Goal: Navigation & Orientation: Find specific page/section

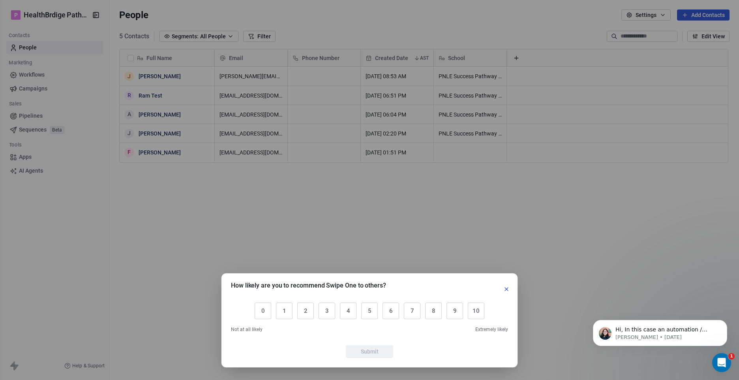
click at [510, 290] on button "button" at bounding box center [505, 288] width 9 height 9
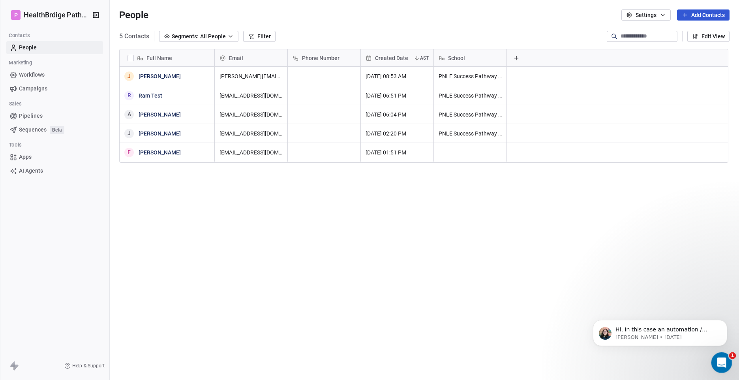
click at [719, 358] on icon "Open Intercom Messenger" at bounding box center [720, 361] width 13 height 13
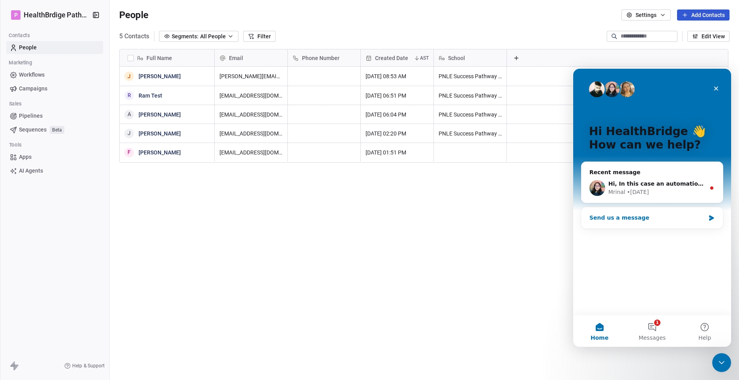
click at [654, 221] on div "Send us a message" at bounding box center [647, 217] width 116 height 8
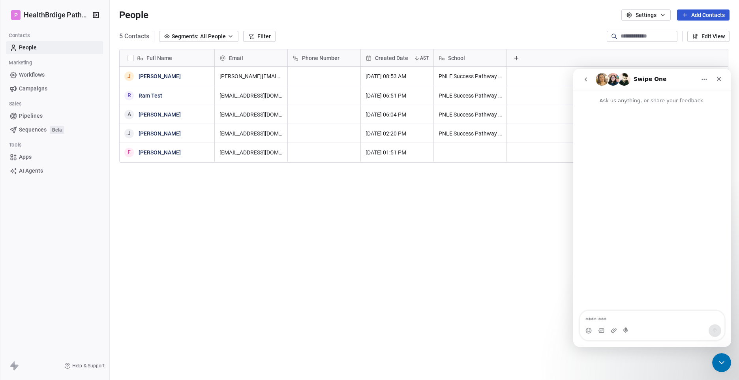
click at [590, 78] on button "go back" at bounding box center [585, 79] width 15 height 15
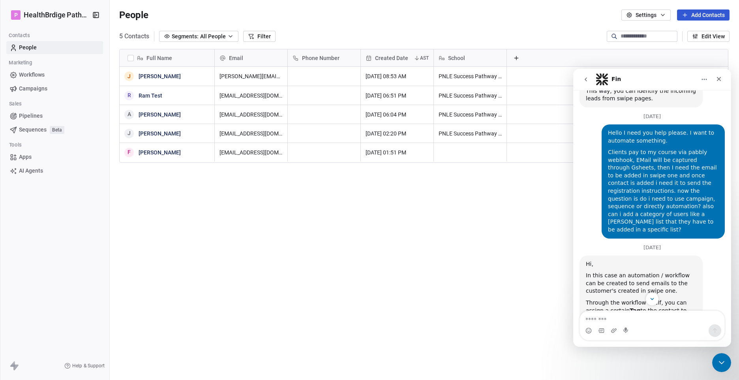
scroll to position [244, 0]
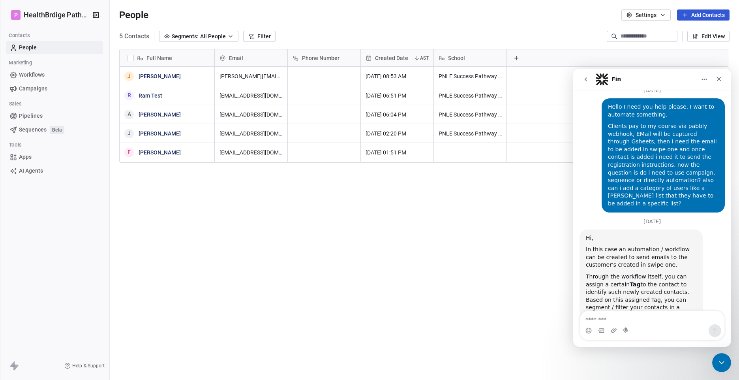
click at [26, 73] on span "Workflows" at bounding box center [32, 75] width 26 height 8
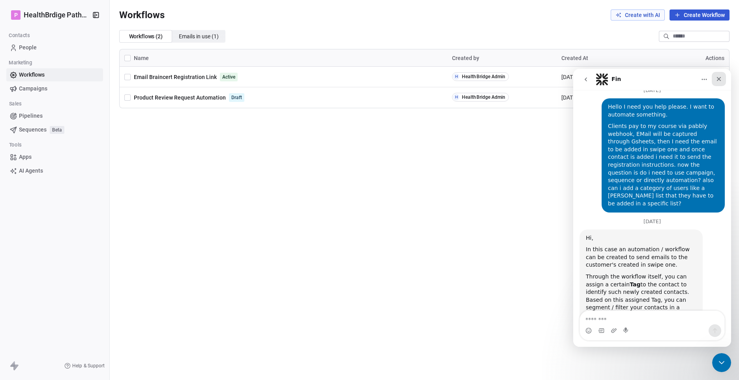
click at [719, 77] on icon "Close" at bounding box center [718, 79] width 6 height 6
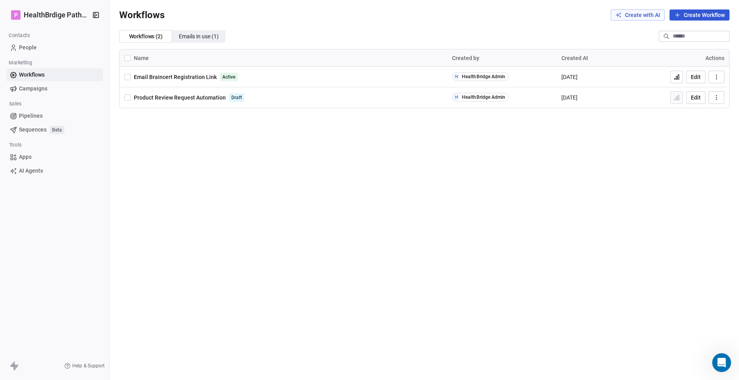
scroll to position [244, 0]
click at [14, 11] on html "P HealthBrdige Pathways Contacts People Marketing Workflows Campaigns Sales Pip…" at bounding box center [369, 190] width 739 height 380
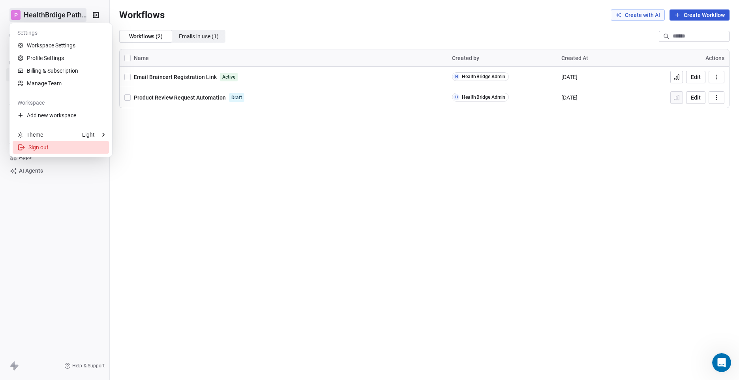
click at [36, 152] on div "Sign out" at bounding box center [61, 147] width 96 height 13
